Goal: Information Seeking & Learning: Learn about a topic

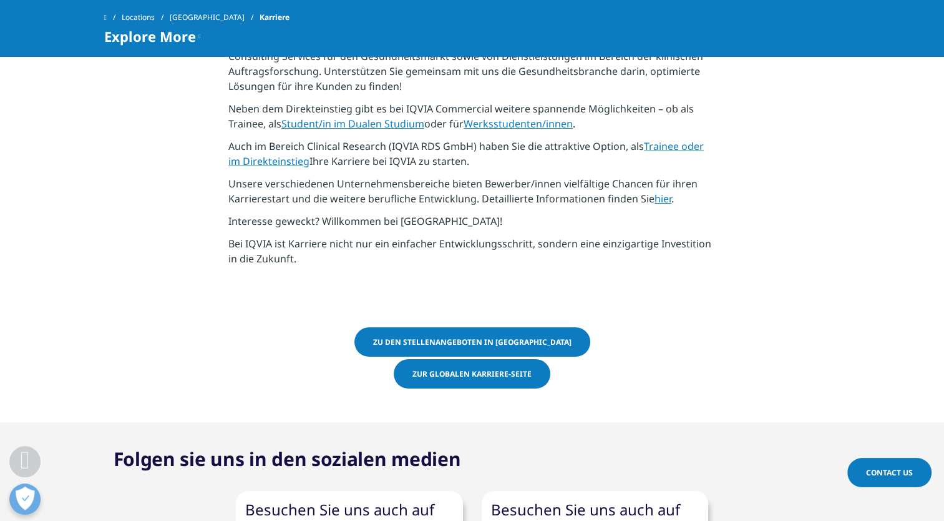
scroll to position [687, 0]
click at [558, 340] on link "Zu den Stellenangeboten in Deutschland" at bounding box center [472, 341] width 236 height 29
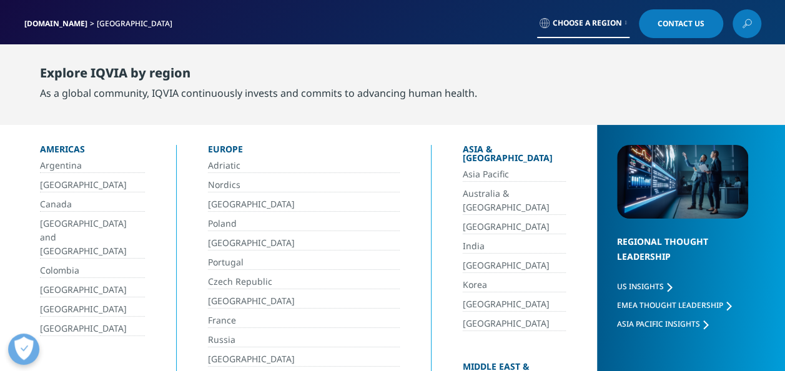
click at [309, 352] on link "[GEOGRAPHIC_DATA]" at bounding box center [304, 359] width 192 height 14
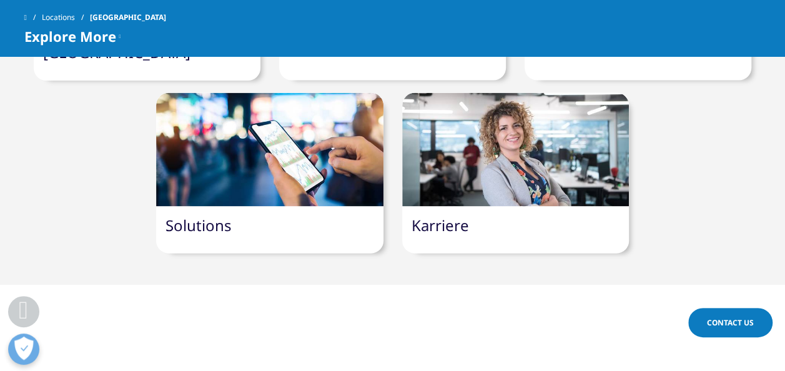
scroll to position [1248, 0]
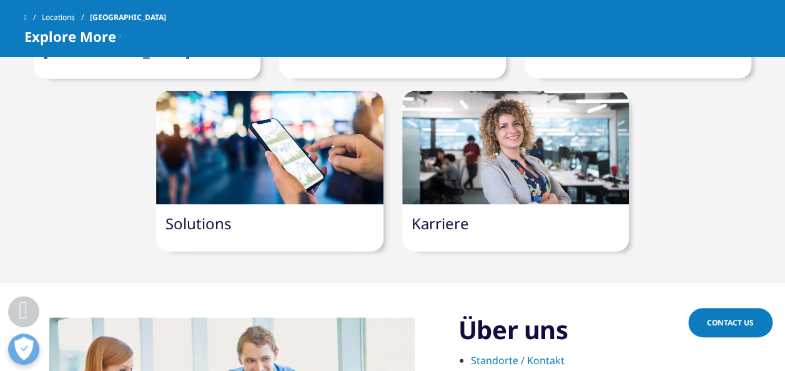
click at [487, 205] on div "Karriere" at bounding box center [515, 228] width 227 height 47
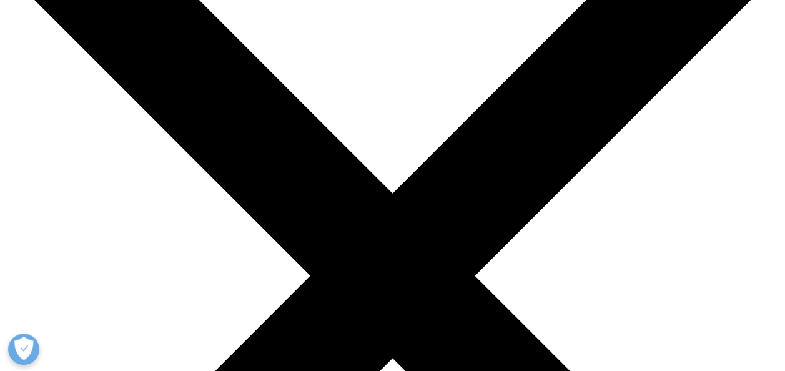
scroll to position [187, 0]
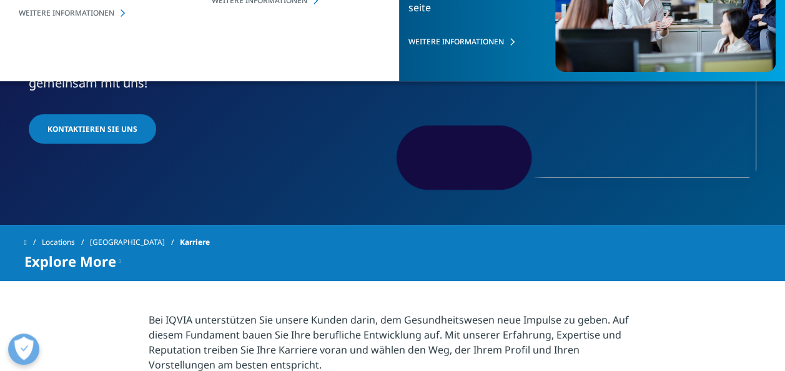
click at [570, 247] on div "Locations Deutschland Karriere" at bounding box center [392, 242] width 736 height 22
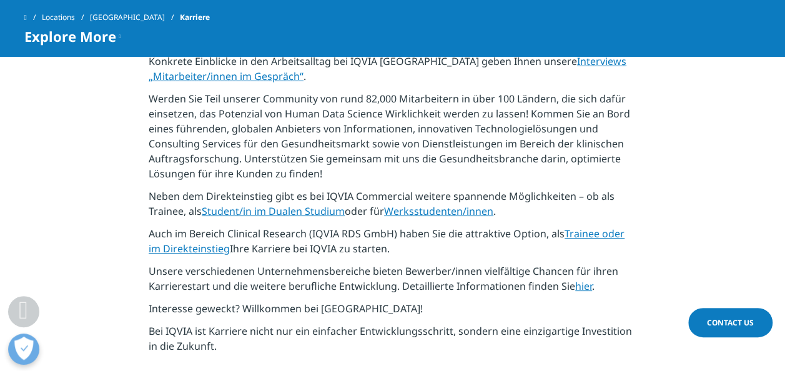
scroll to position [624, 0]
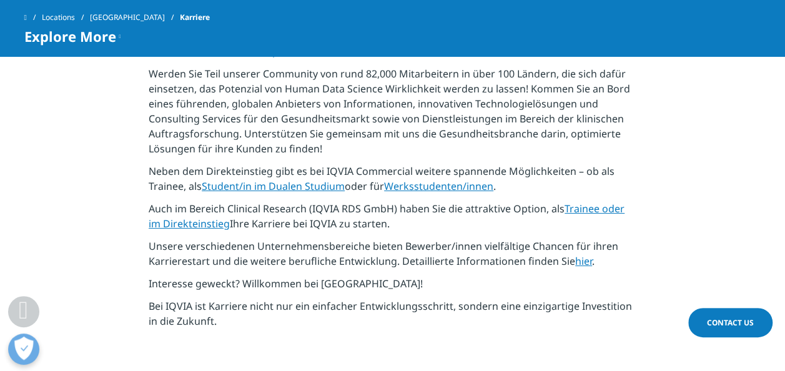
click at [178, 223] on link "Trainee oder im Direkteinstieg" at bounding box center [387, 216] width 476 height 29
